Goal: Check status: Check status

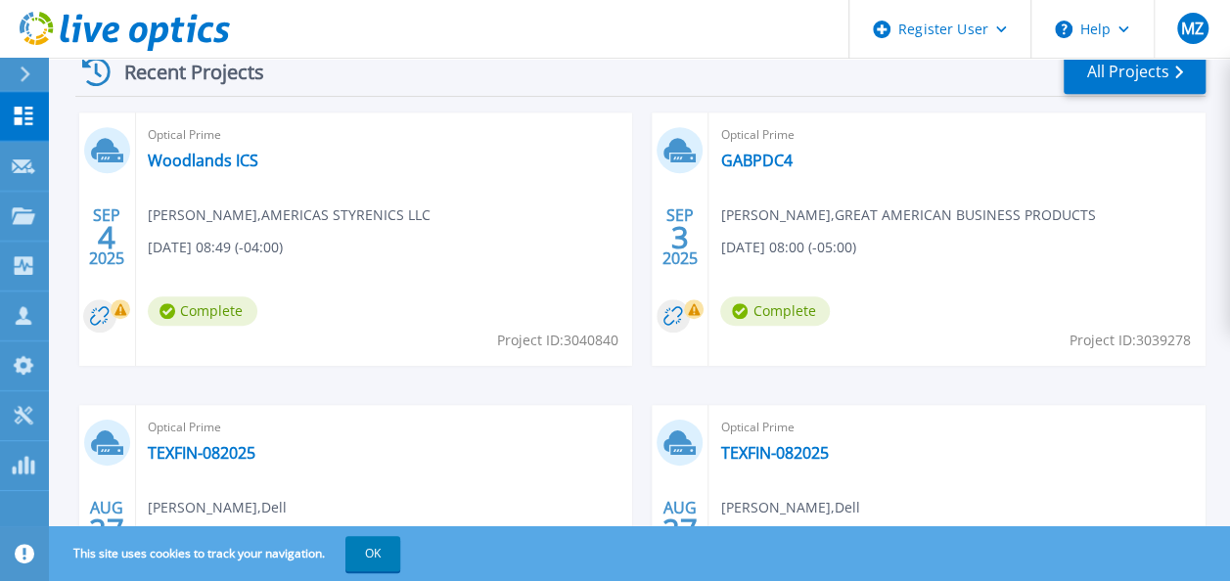
scroll to position [561, 0]
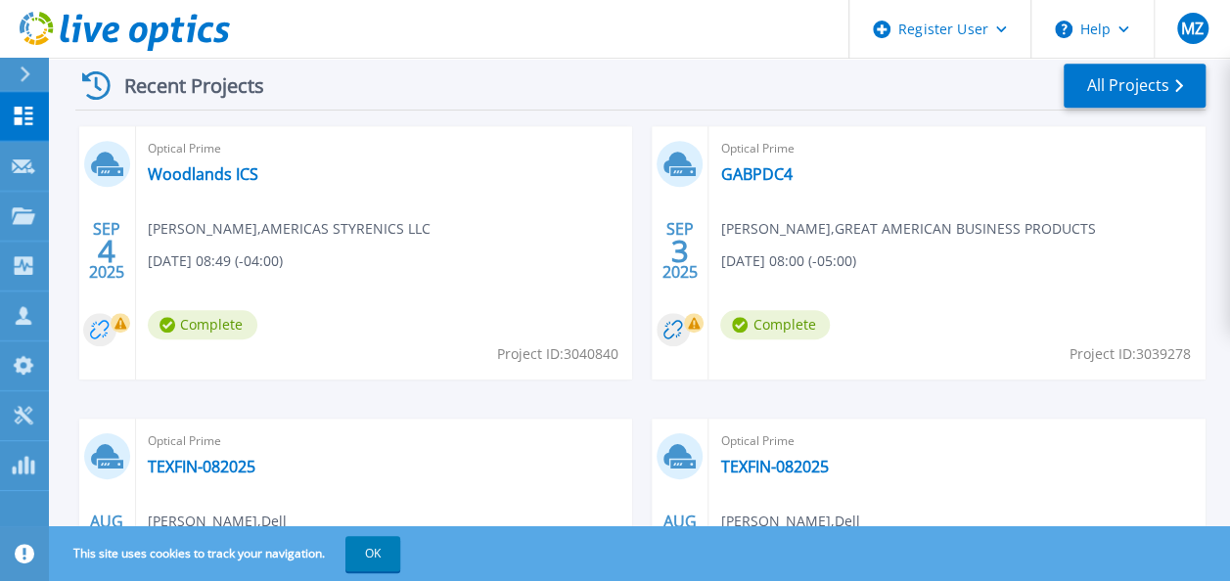
click at [110, 329] on circle at bounding box center [99, 329] width 33 height 33
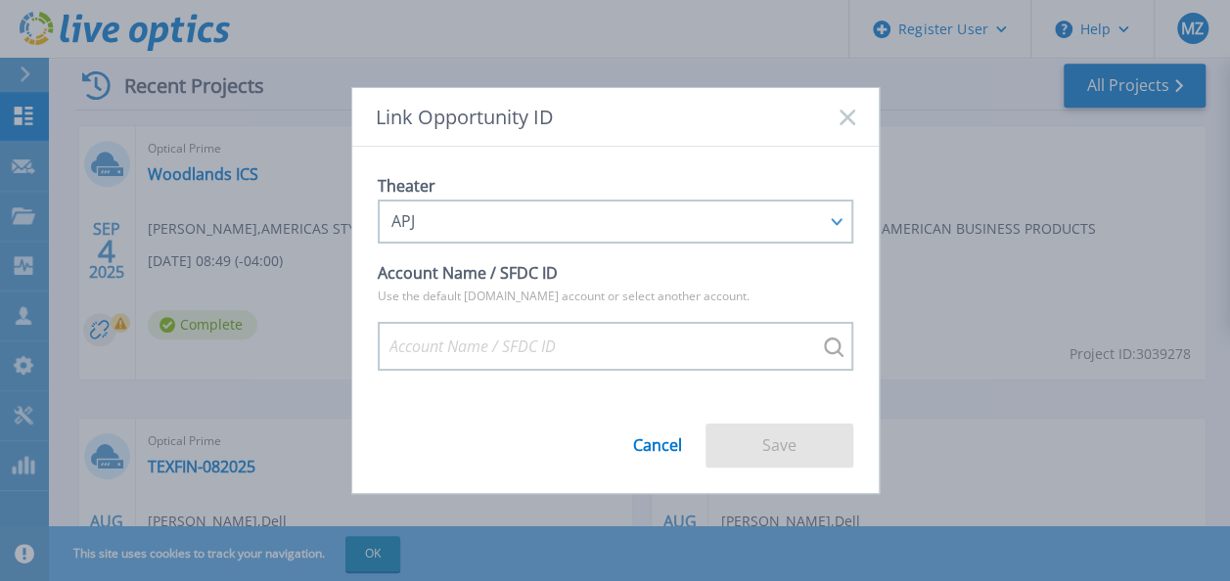
click at [849, 121] on icon at bounding box center [847, 118] width 16 height 16
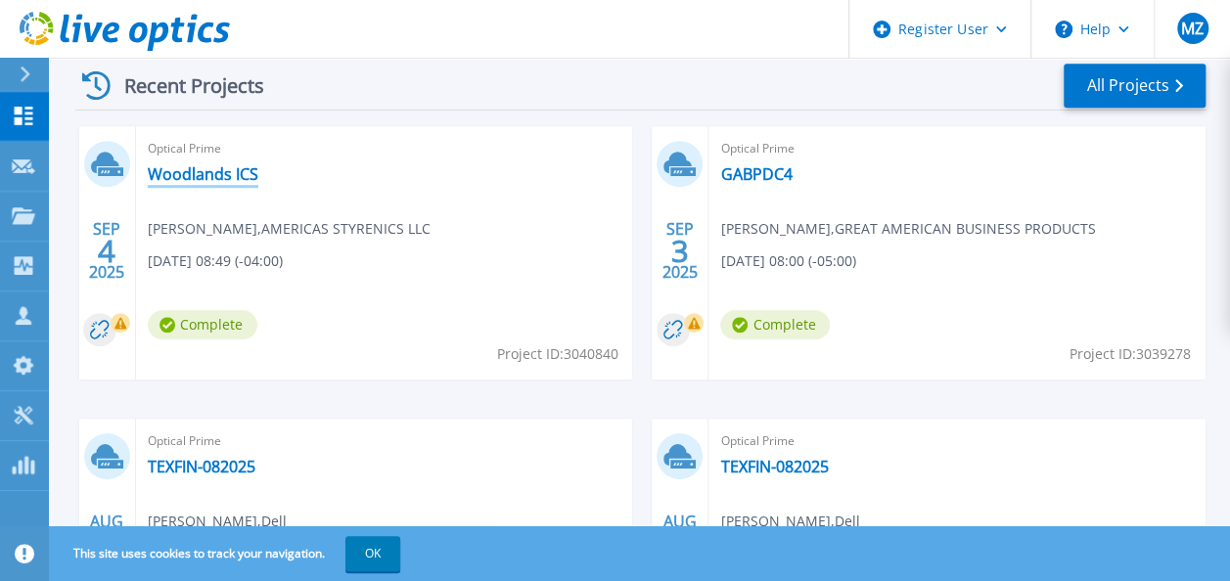
click at [186, 173] on link "Woodlands ICS" at bounding box center [203, 174] width 111 height 20
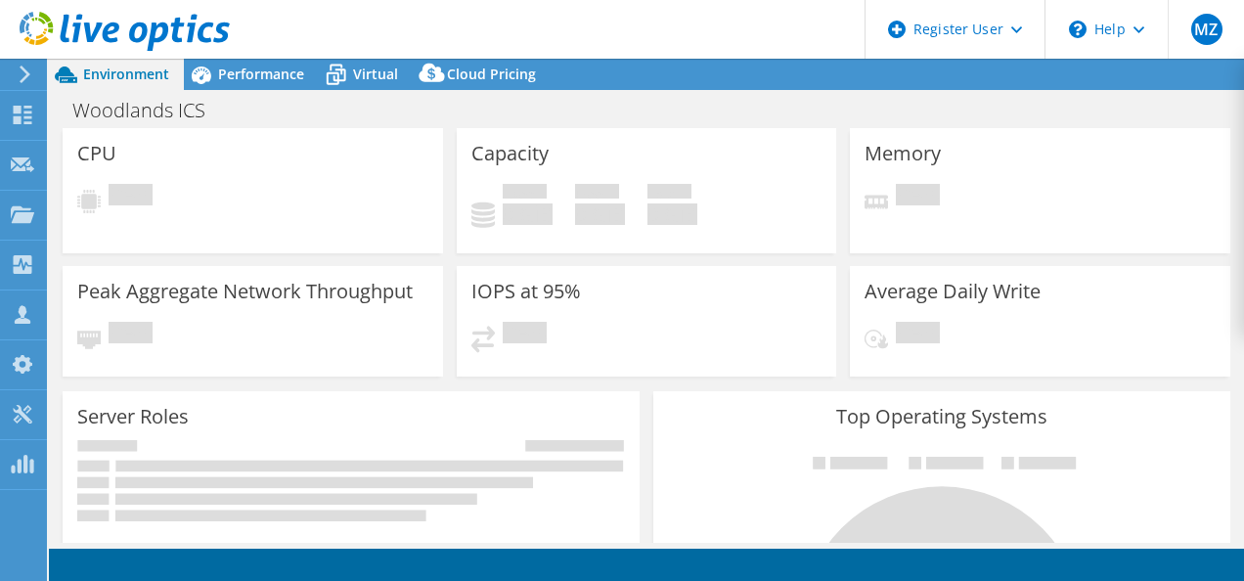
select select "USD"
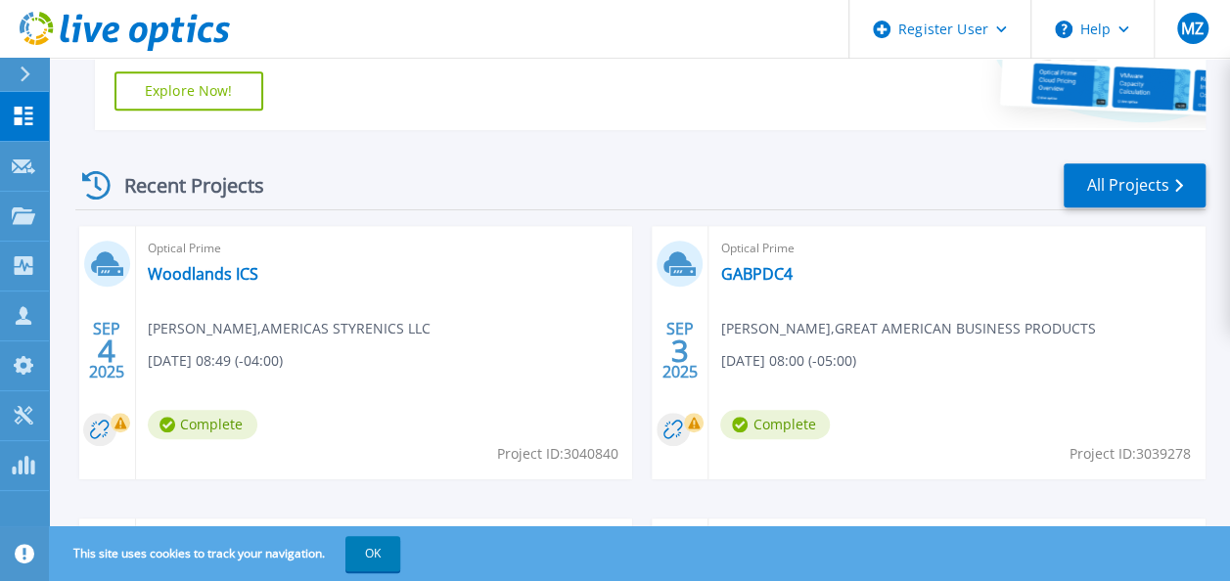
scroll to position [479, 0]
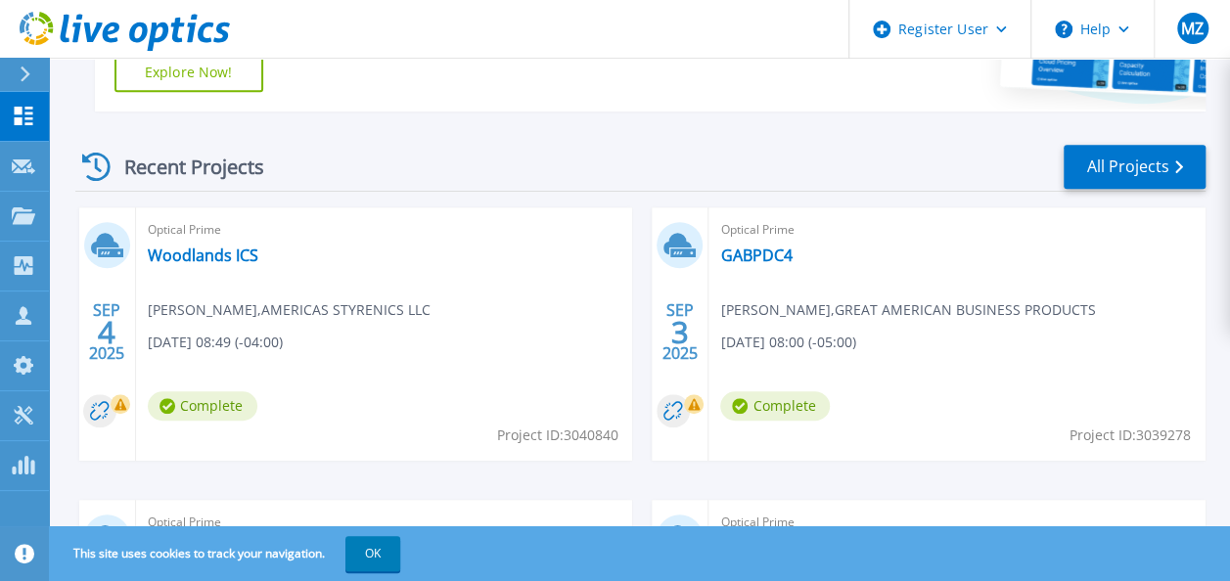
click at [199, 256] on link "Woodlands ICS" at bounding box center [203, 256] width 111 height 20
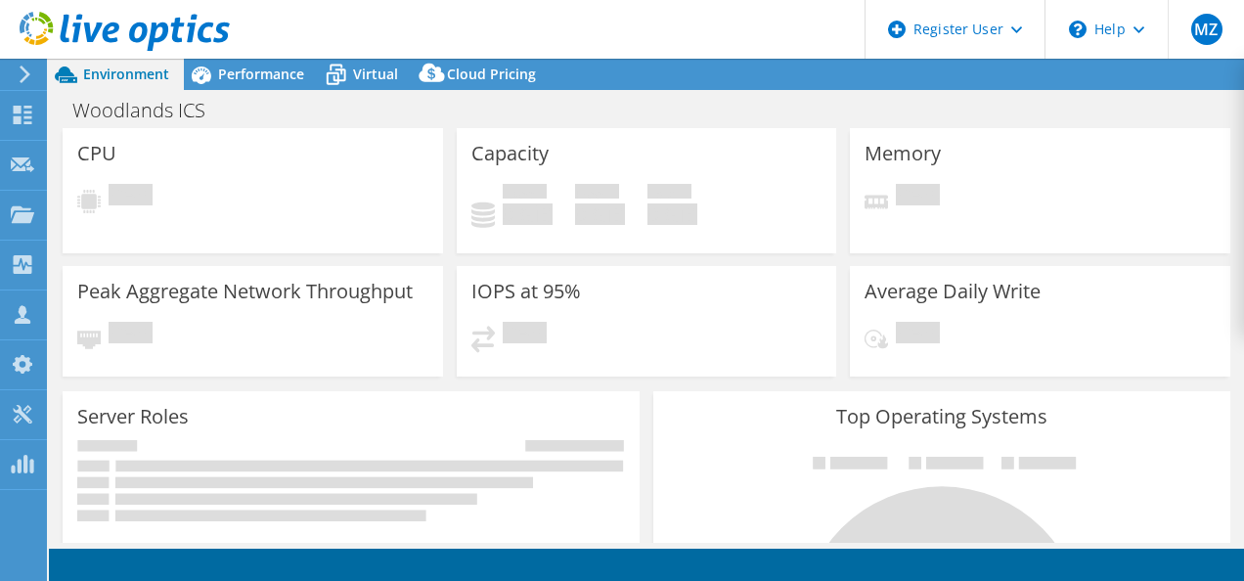
select select "USD"
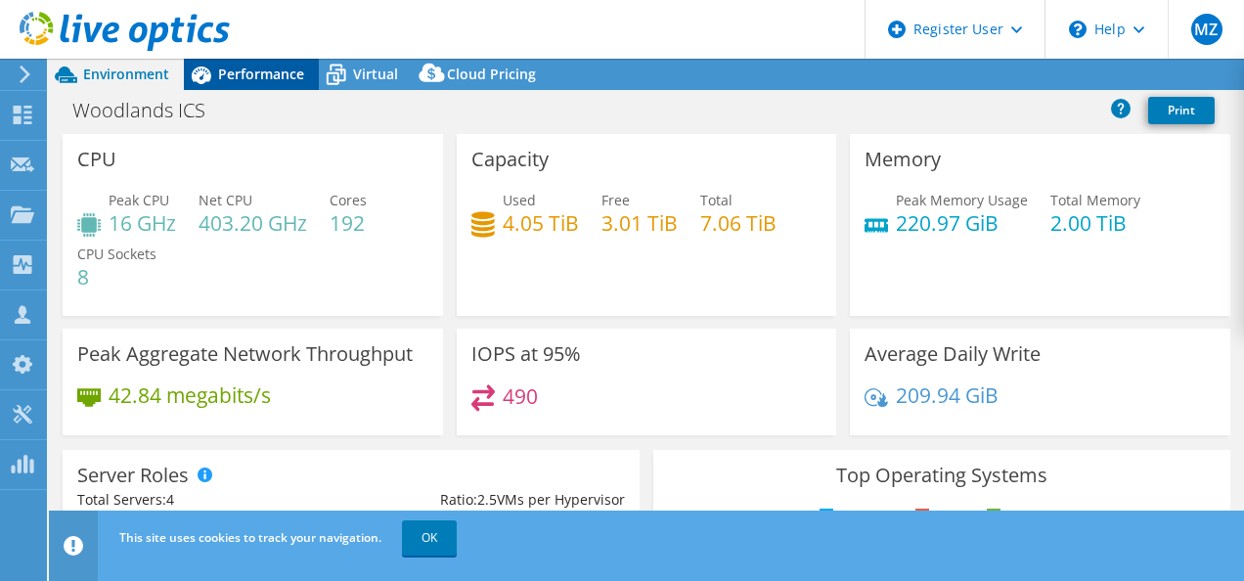
click at [224, 83] on div "Performance" at bounding box center [251, 74] width 135 height 31
